Goal: Navigation & Orientation: Find specific page/section

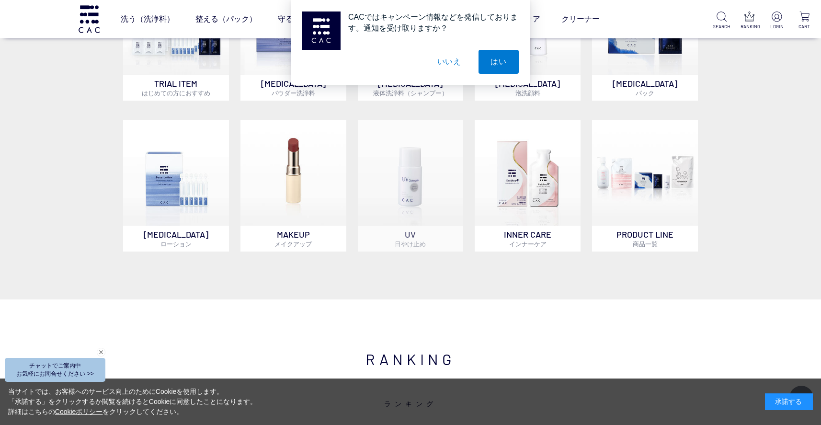
scroll to position [479, 0]
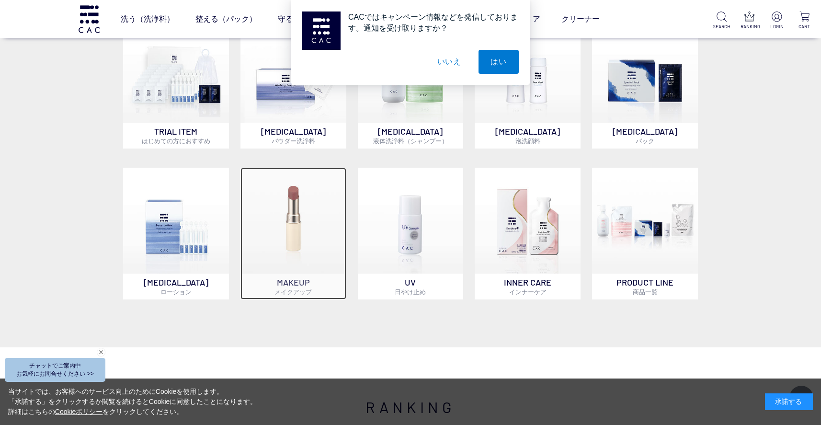
click at [308, 205] on img at bounding box center [293, 221] width 106 height 106
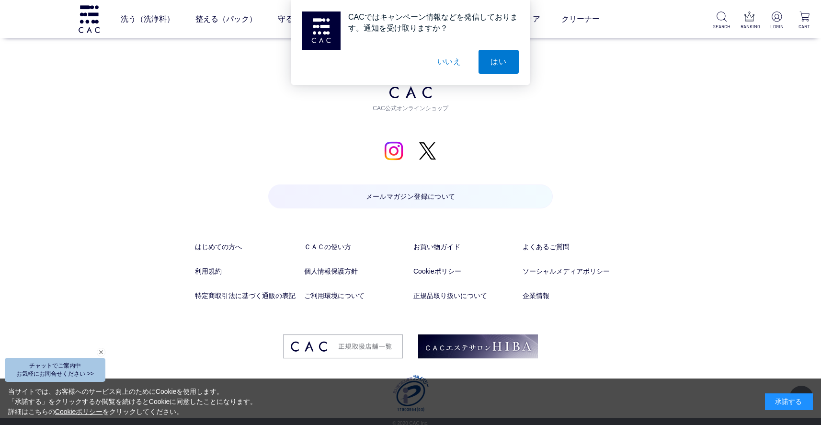
scroll to position [4763, 0]
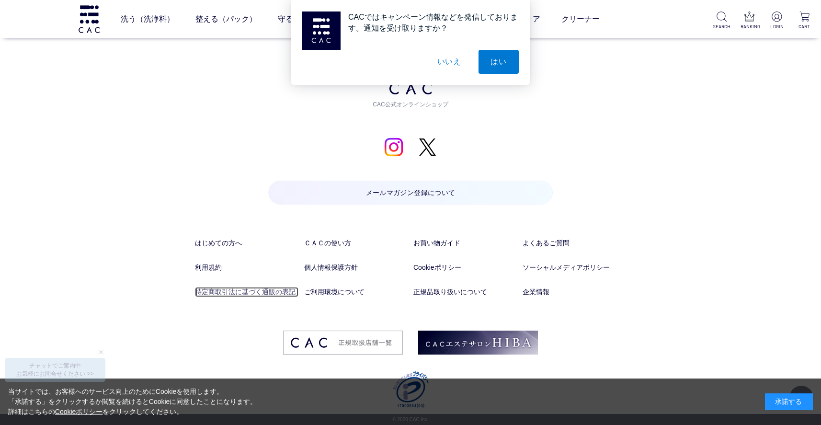
click at [261, 293] on link "特定商取引法に基づく通販の表記" at bounding box center [246, 292] width 103 height 10
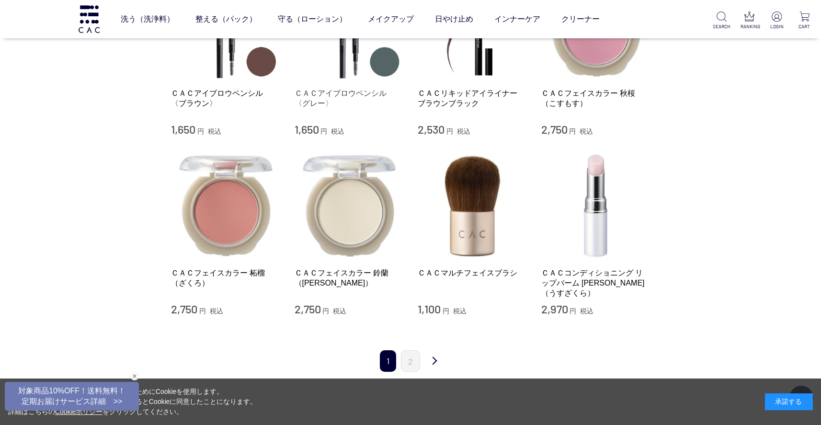
scroll to position [862, 0]
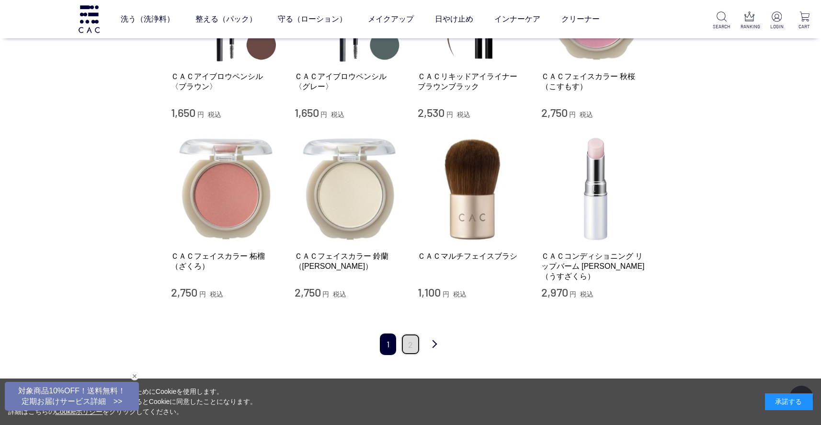
click at [410, 335] on link "2" at bounding box center [410, 344] width 19 height 22
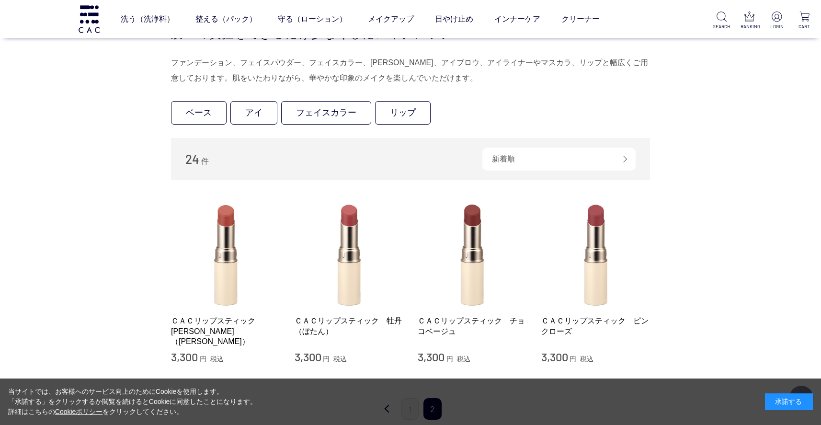
scroll to position [144, 0]
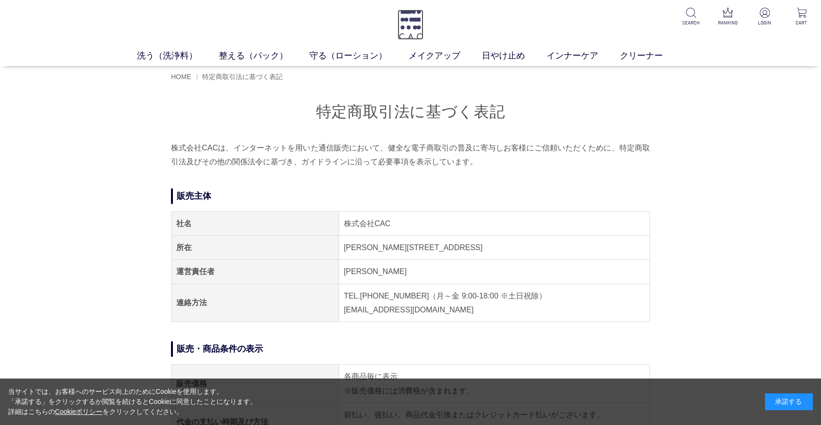
click at [406, 38] on img at bounding box center [410, 25] width 26 height 30
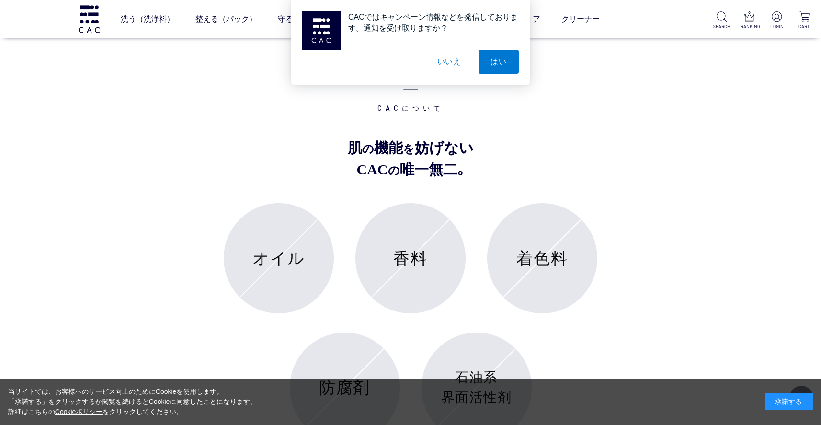
scroll to position [3399, 0]
